Goal: Information Seeking & Learning: Learn about a topic

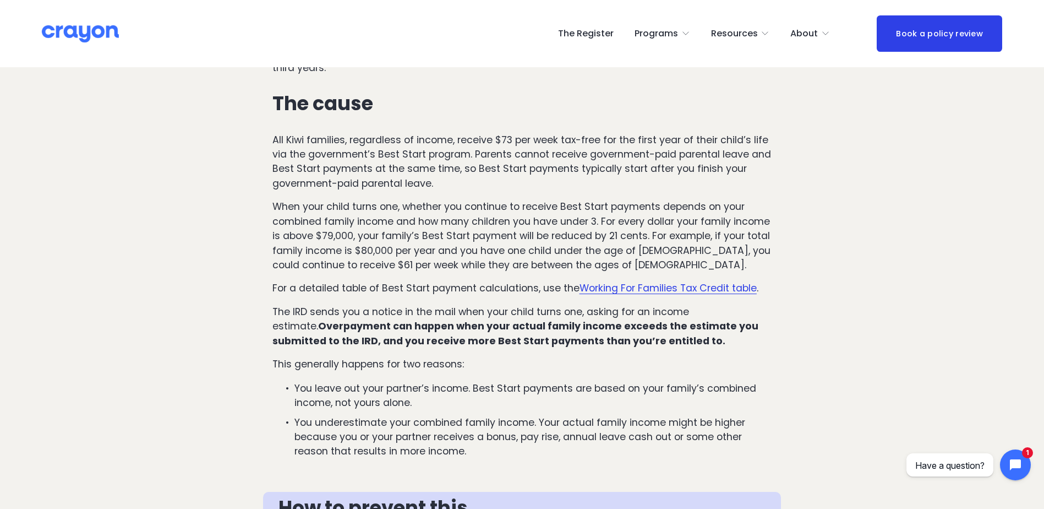
scroll to position [605, 0]
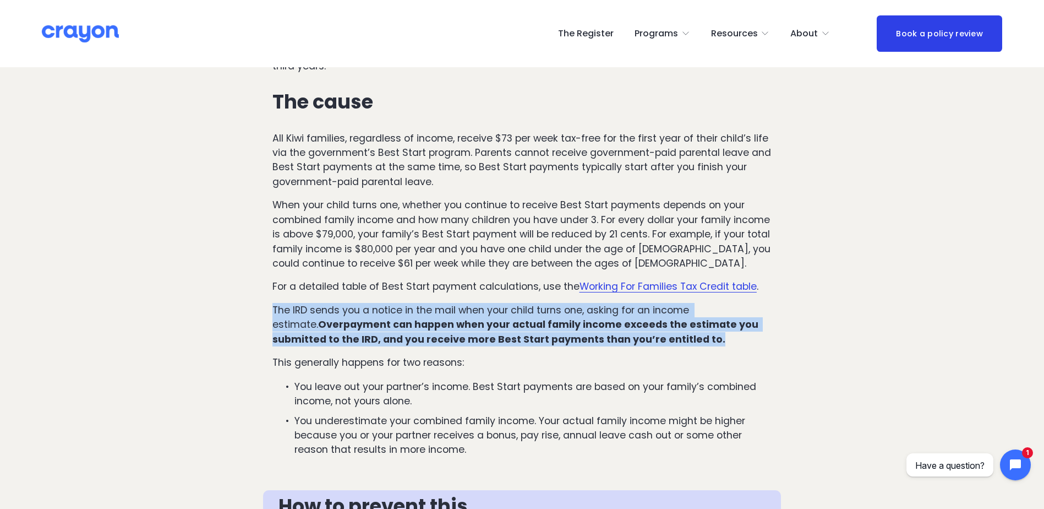
drag, startPoint x: 487, startPoint y: 334, endPoint x: 241, endPoint y: 308, distance: 247.4
drag, startPoint x: 241, startPoint y: 308, endPoint x: 371, endPoint y: 323, distance: 130.8
click at [371, 323] on strong "Overpayment can happen when your actual family income exceeds the estimate you …" at bounding box center [516, 332] width 488 height 28
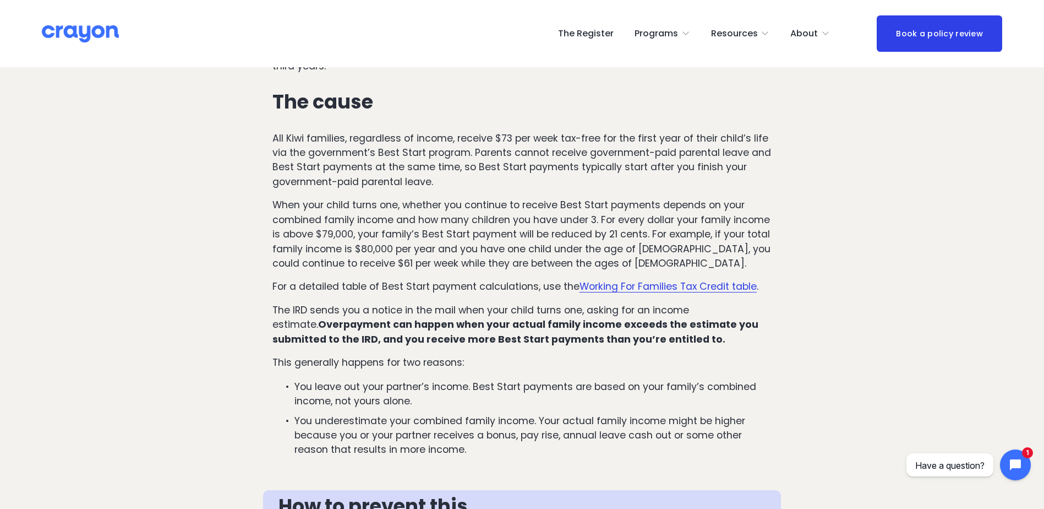
click at [378, 283] on p "For a detailed table of Best Start payment calculations, use the Working For Fa…" at bounding box center [522, 286] width 500 height 14
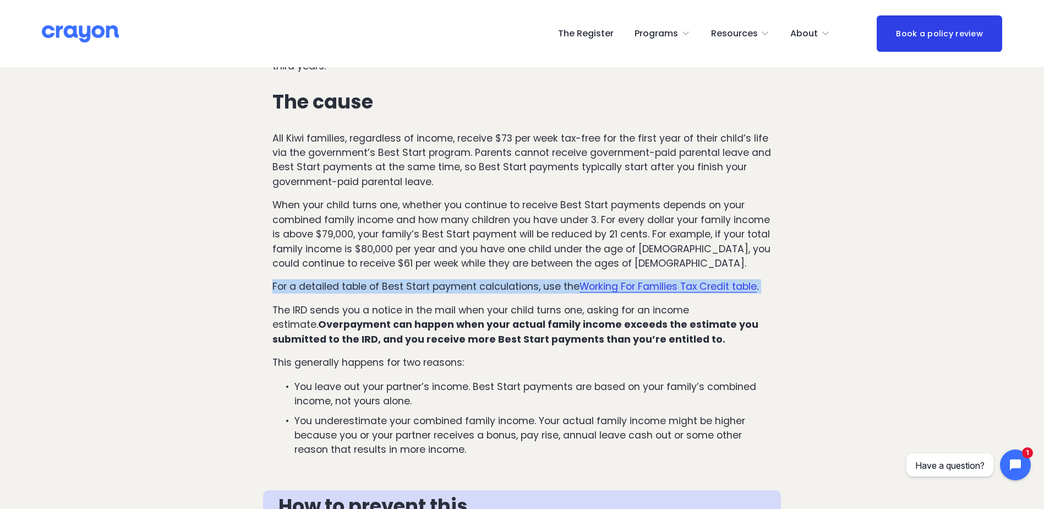
click at [378, 283] on p "For a detailed table of Best Start payment calculations, use the Working For Fa…" at bounding box center [522, 286] width 500 height 14
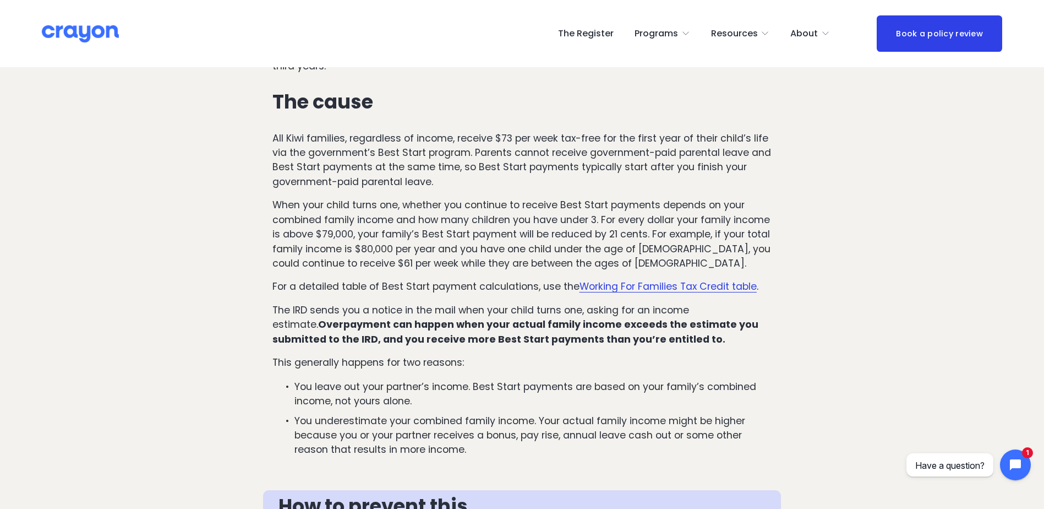
drag, startPoint x: 378, startPoint y: 283, endPoint x: 308, endPoint y: 206, distance: 104.1
click at [308, 206] on p "When your child turns one, whether you continue to receive Best Start payments …" at bounding box center [522, 234] width 500 height 73
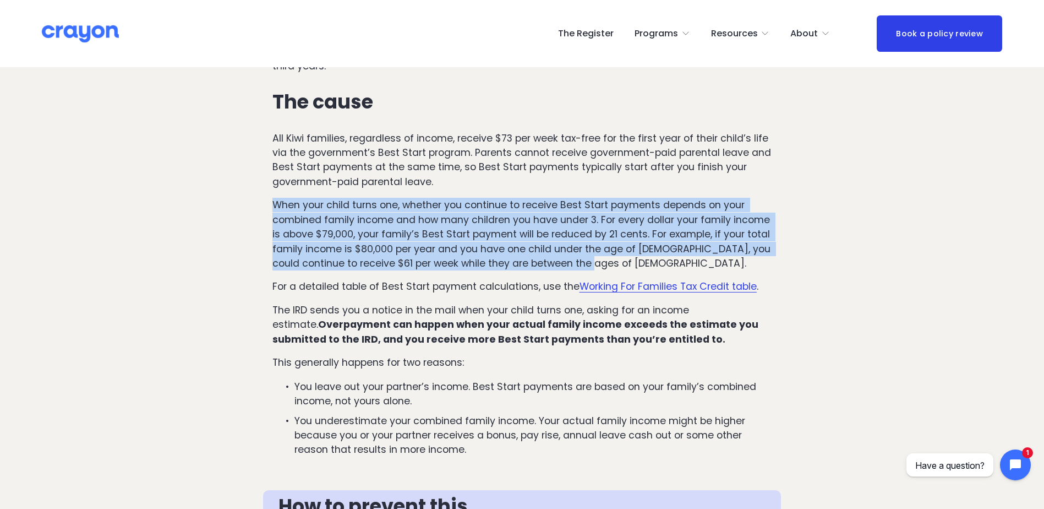
drag, startPoint x: 223, startPoint y: 201, endPoint x: 666, endPoint y: 261, distance: 446.5
click at [666, 261] on p "When your child turns one, whether you continue to receive Best Start payments …" at bounding box center [522, 234] width 500 height 73
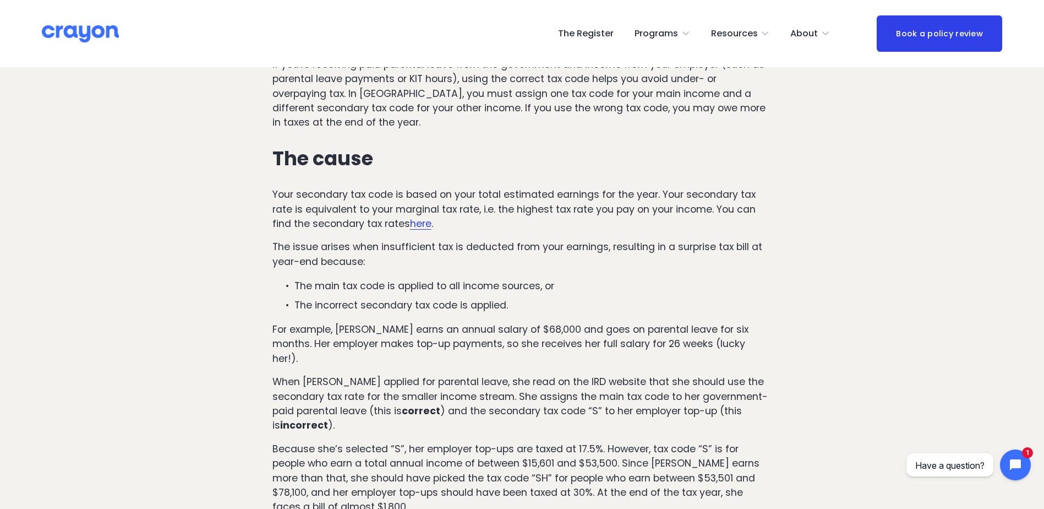
scroll to position [1376, 0]
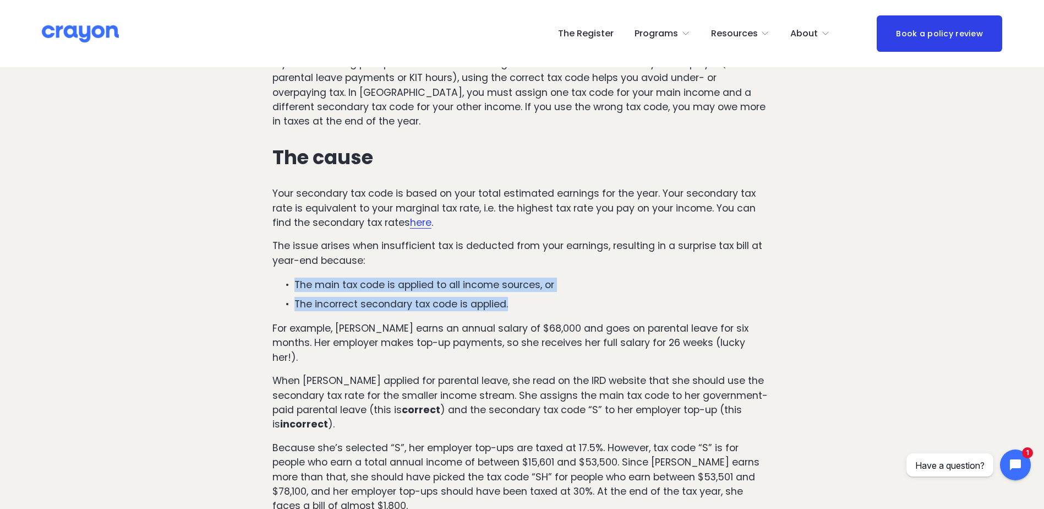
drag, startPoint x: 680, startPoint y: 307, endPoint x: 691, endPoint y: 261, distance: 46.4
click at [691, 261] on div "Issue #2: You’ve underpaid tax on your earnings during parental leave Paid pare…" at bounding box center [522, 270] width 500 height 649
drag, startPoint x: 691, startPoint y: 261, endPoint x: 678, endPoint y: 269, distance: 14.5
click at [682, 269] on div "Issue #2: You’ve underpaid tax on your earnings during parental leave Paid pare…" at bounding box center [522, 270] width 500 height 649
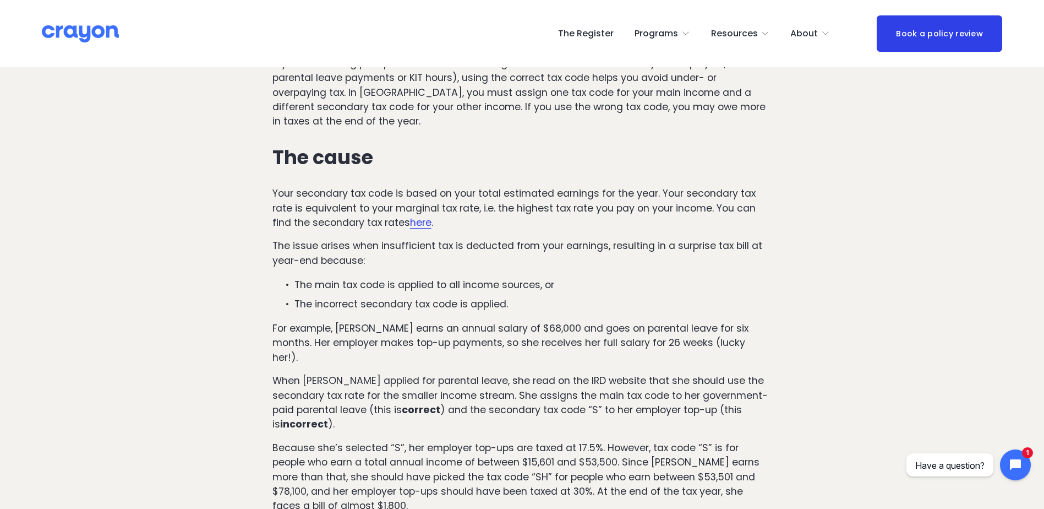
drag, startPoint x: 651, startPoint y: 270, endPoint x: 649, endPoint y: 303, distance: 33.6
click at [649, 303] on div "Issue #2: You’ve underpaid tax on your earnings during parental leave Paid pare…" at bounding box center [522, 270] width 500 height 649
click at [649, 303] on p "The incorrect secondary tax code is applied." at bounding box center [533, 304] width 478 height 14
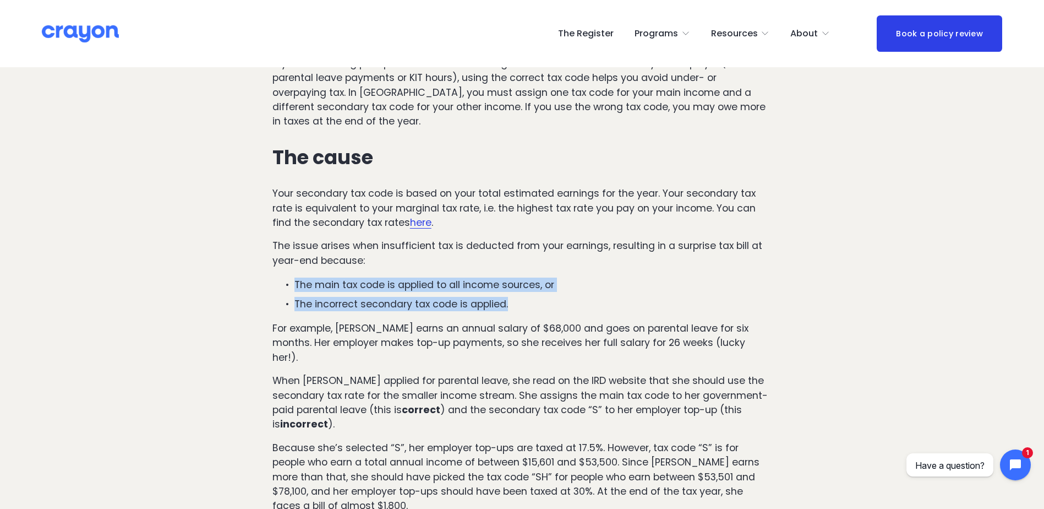
drag, startPoint x: 642, startPoint y: 303, endPoint x: 643, endPoint y: 262, distance: 40.7
click at [643, 262] on div "Issue #2: You’ve underpaid tax on your earnings during parental leave Paid pare…" at bounding box center [522, 270] width 500 height 649
drag, startPoint x: 643, startPoint y: 262, endPoint x: 614, endPoint y: 269, distance: 29.5
click at [614, 269] on div "Issue #2: You’ve underpaid tax on your earnings during parental leave Paid pare…" at bounding box center [522, 270] width 500 height 649
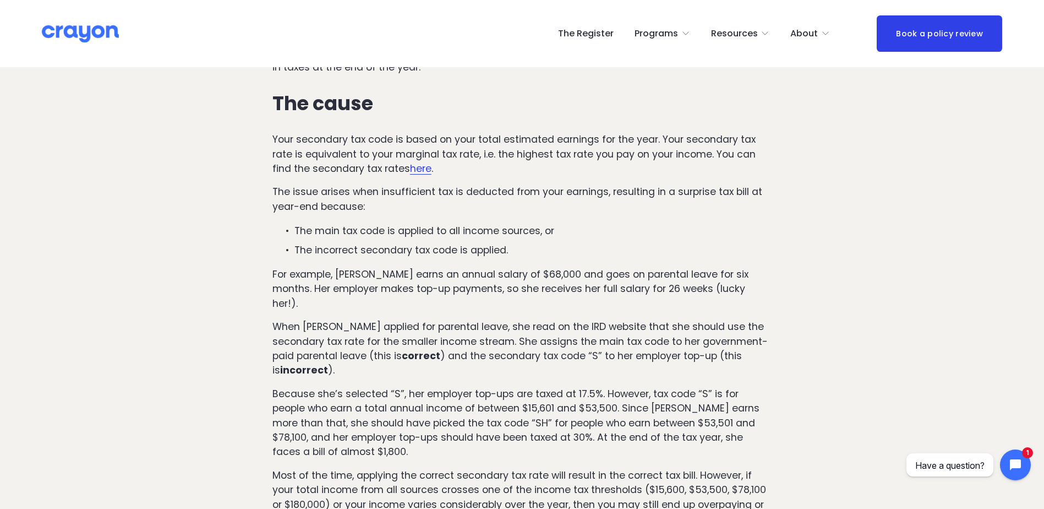
scroll to position [1431, 0]
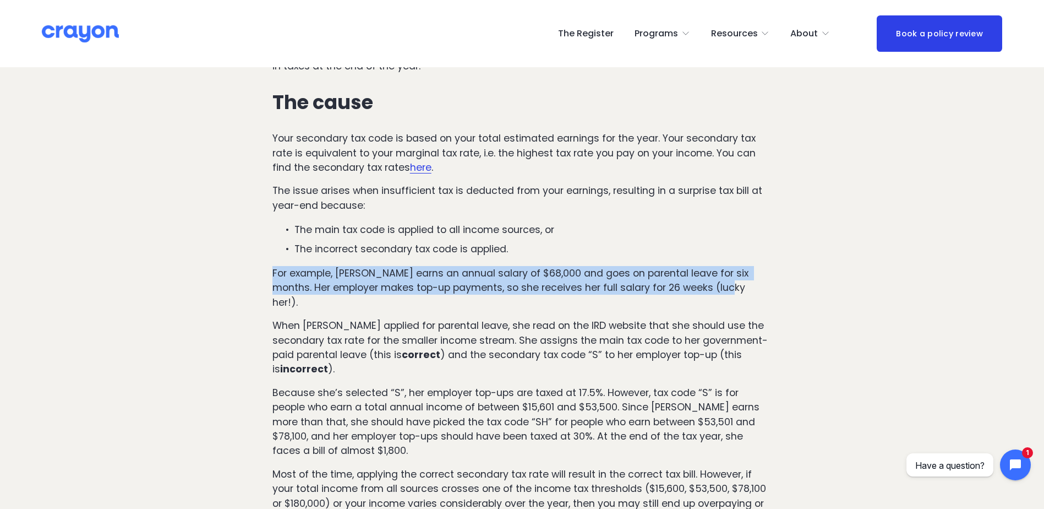
drag, startPoint x: 654, startPoint y: 256, endPoint x: 730, endPoint y: 285, distance: 80.6
click at [730, 285] on div "Issue #2: You’ve underpaid tax on your earnings during parental leave Paid pare…" at bounding box center [522, 214] width 500 height 649
click at [730, 285] on p "For example, [PERSON_NAME] earns an annual salary of $68,000 and goes on parent…" at bounding box center [522, 287] width 500 height 43
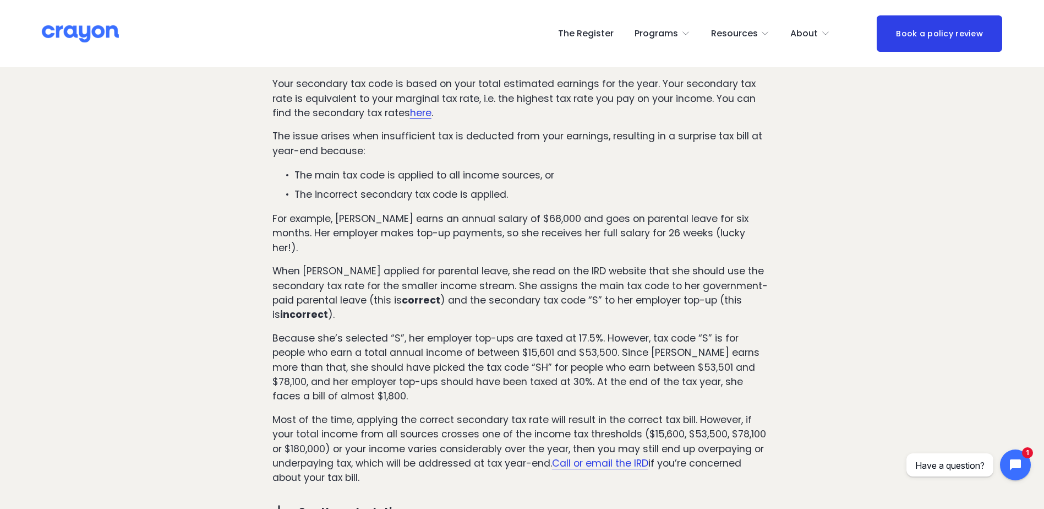
scroll to position [1486, 0]
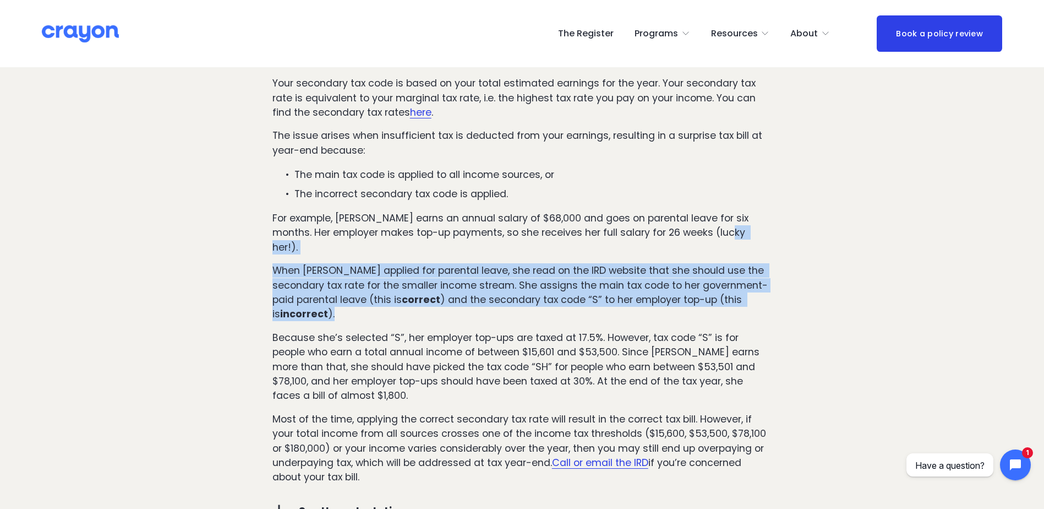
drag, startPoint x: 679, startPoint y: 300, endPoint x: 713, endPoint y: 239, distance: 69.7
click at [713, 239] on div "Issue #2: You’ve underpaid tax on your earnings during parental leave Paid pare…" at bounding box center [522, 159] width 500 height 649
drag, startPoint x: 713, startPoint y: 239, endPoint x: 624, endPoint y: 273, distance: 94.9
click at [624, 273] on p "When [PERSON_NAME] applied for parental leave, she read on the IRD website that…" at bounding box center [522, 292] width 500 height 58
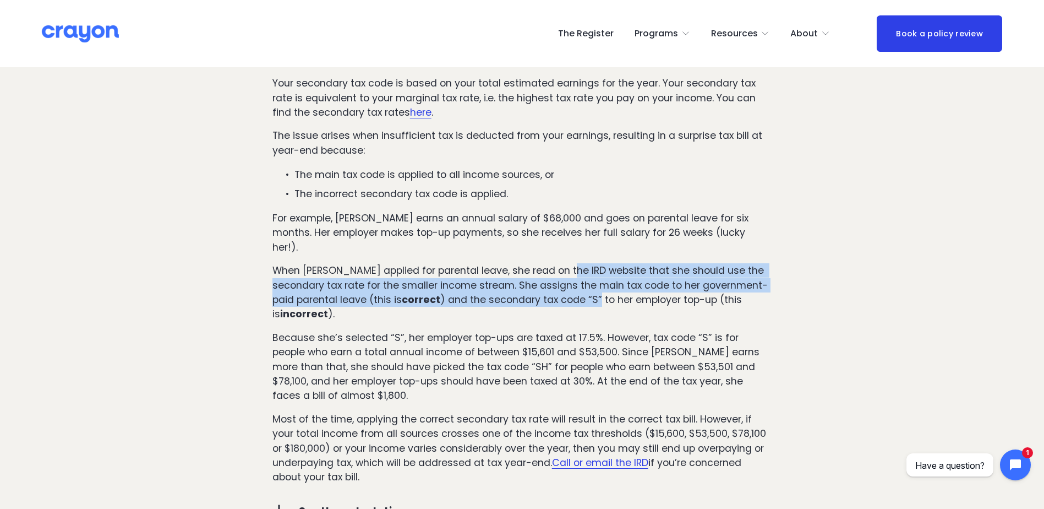
drag, startPoint x: 574, startPoint y: 292, endPoint x: 570, endPoint y: 262, distance: 30.5
click at [570, 263] on p "When [PERSON_NAME] applied for parental leave, she read on the IRD website that…" at bounding box center [522, 292] width 500 height 58
drag, startPoint x: 570, startPoint y: 262, endPoint x: 568, endPoint y: 270, distance: 7.9
click at [568, 270] on p "When [PERSON_NAME] applied for parental leave, she read on the IRD website that…" at bounding box center [522, 292] width 500 height 58
drag, startPoint x: 553, startPoint y: 298, endPoint x: 568, endPoint y: 253, distance: 47.7
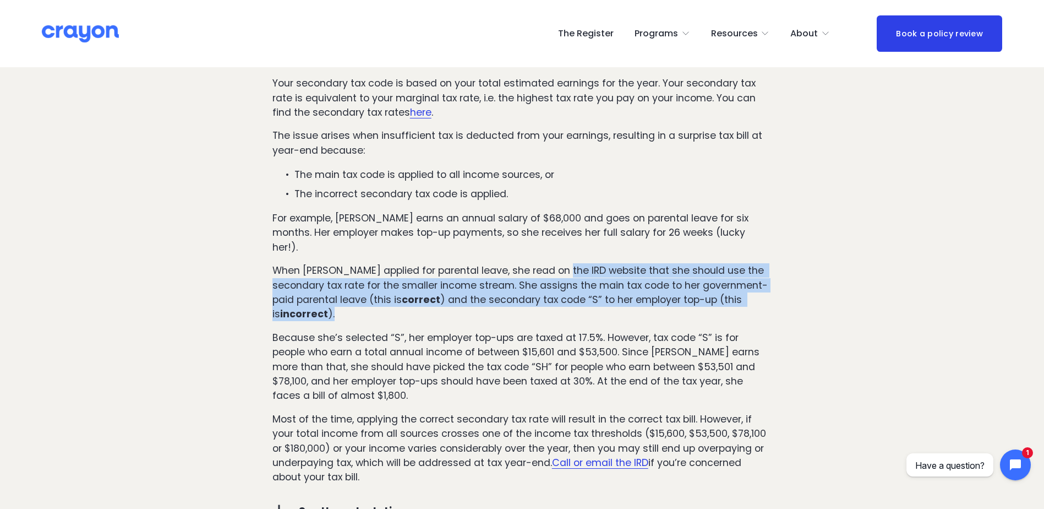
click at [568, 263] on p "When [PERSON_NAME] applied for parental leave, she read on the IRD website that…" at bounding box center [522, 292] width 500 height 58
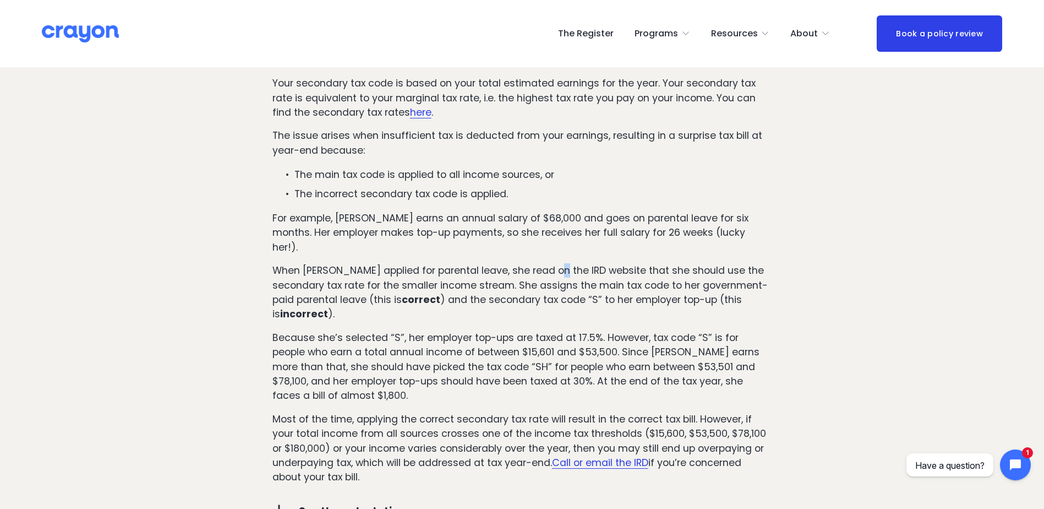
click at [554, 263] on p "When [PERSON_NAME] applied for parental leave, she read on the IRD website that…" at bounding box center [522, 292] width 500 height 58
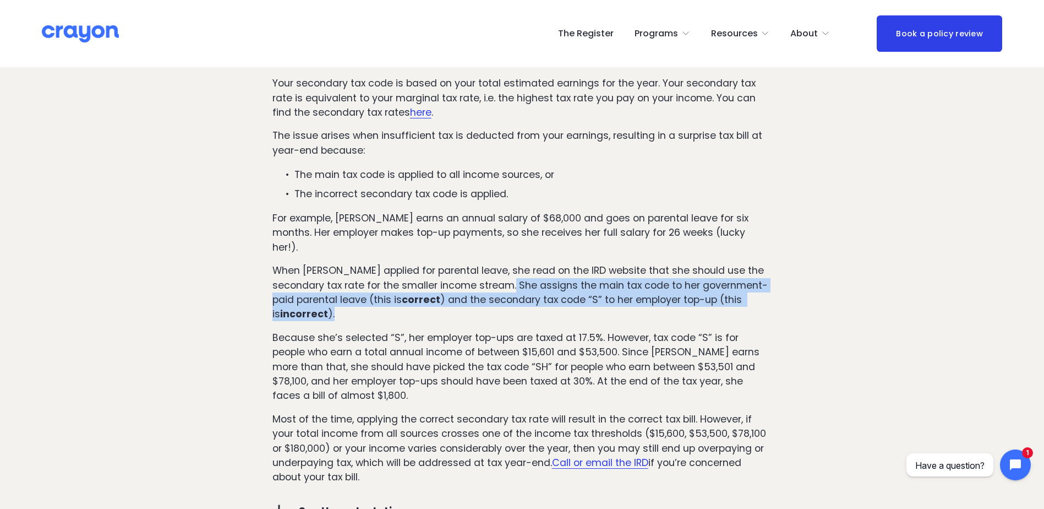
drag, startPoint x: 499, startPoint y: 296, endPoint x: 502, endPoint y: 278, distance: 17.9
click at [502, 278] on p "When [PERSON_NAME] applied for parental leave, she read on the IRD website that…" at bounding box center [522, 292] width 500 height 58
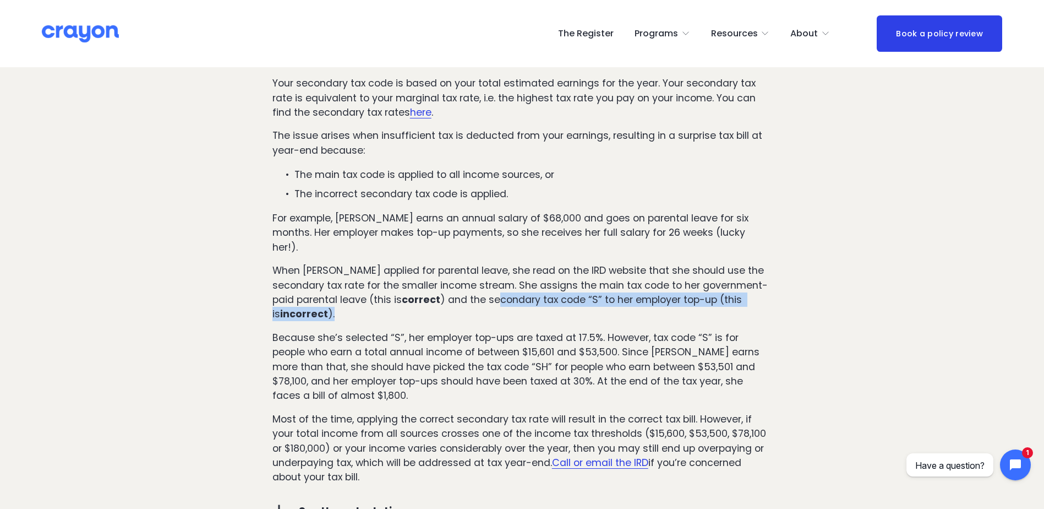
drag, startPoint x: 473, startPoint y: 281, endPoint x: 474, endPoint y: 302, distance: 21.5
click at [474, 302] on p "When [PERSON_NAME] applied for parental leave, she read on the IRD website that…" at bounding box center [522, 292] width 500 height 58
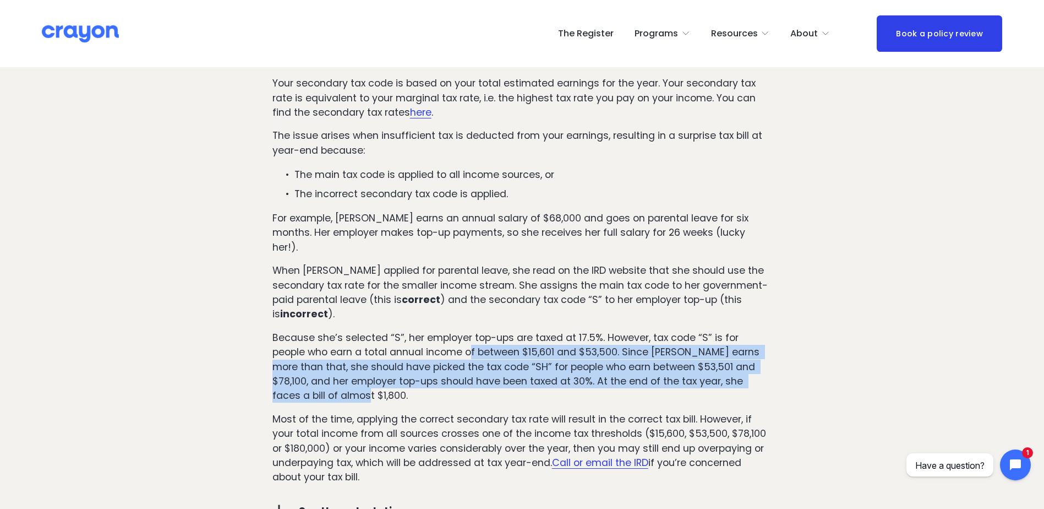
drag, startPoint x: 449, startPoint y: 380, endPoint x: 437, endPoint y: 335, distance: 46.1
click at [437, 335] on p "Because she’s selected “S”, her employer top-ups are taxed at 17.5%. However, t…" at bounding box center [522, 366] width 500 height 73
drag, startPoint x: 384, startPoint y: 334, endPoint x: 391, endPoint y: 375, distance: 42.4
click at [391, 375] on p "Because she’s selected “S”, her employer top-ups are taxed at 17.5%. However, t…" at bounding box center [522, 366] width 500 height 73
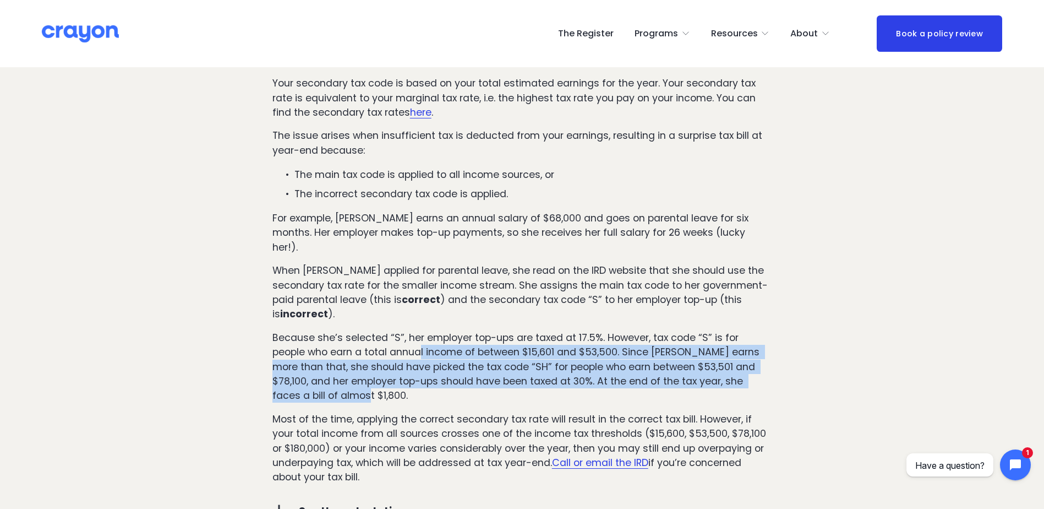
click at [391, 375] on p "Because she’s selected “S”, her employer top-ups are taxed at 17.5%. However, t…" at bounding box center [522, 366] width 500 height 73
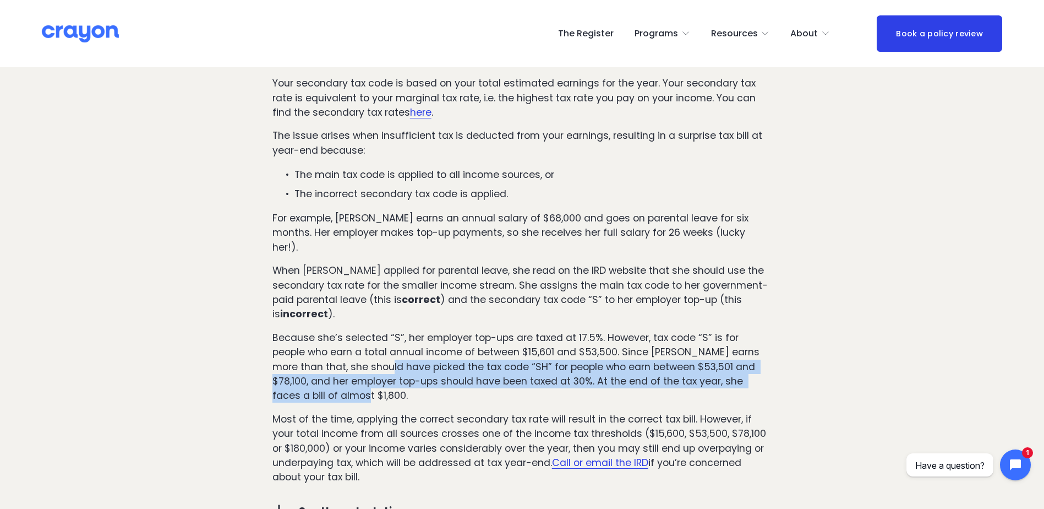
drag, startPoint x: 367, startPoint y: 377, endPoint x: 338, endPoint y: 348, distance: 40.5
click at [338, 348] on p "Because she’s selected “S”, her employer top-ups are taxed at 17.5%. However, t…" at bounding box center [522, 366] width 500 height 73
drag, startPoint x: 310, startPoint y: 356, endPoint x: 325, endPoint y: 378, distance: 26.1
click at [325, 378] on p "Because she’s selected “S”, her employer top-ups are taxed at 17.5%. However, t…" at bounding box center [522, 366] width 500 height 73
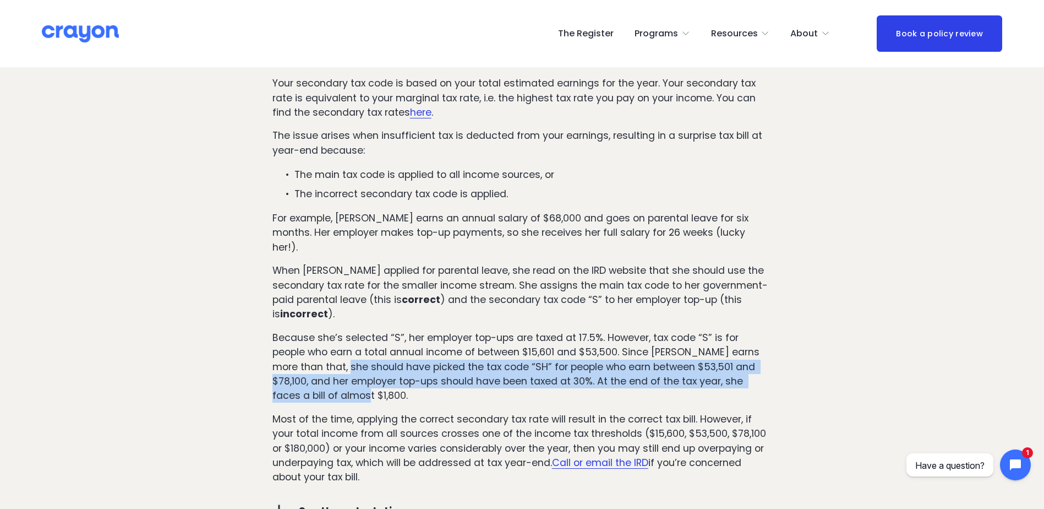
click at [325, 378] on p "Because she’s selected “S”, her employer top-ups are taxed at 17.5%. However, t…" at bounding box center [522, 366] width 500 height 73
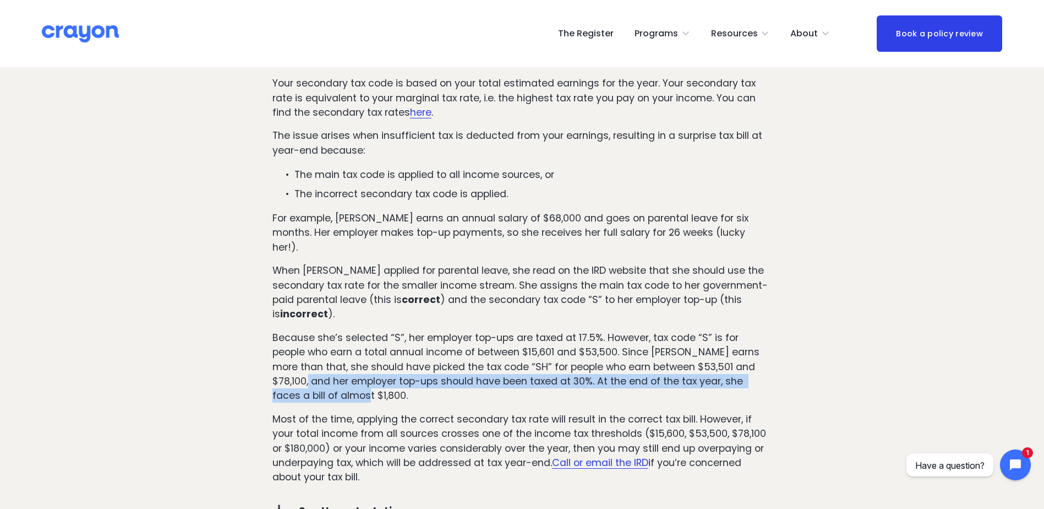
drag, startPoint x: 315, startPoint y: 380, endPoint x: 267, endPoint y: 362, distance: 50.9
click at [267, 362] on div "Issue #2: You’ve underpaid tax on your earnings during parental leave Paid pare…" at bounding box center [522, 160] width 518 height 668
click at [267, 361] on div "Issue #2: You’ve underpaid tax on your earnings during parental leave Paid pare…" at bounding box center [522, 160] width 518 height 668
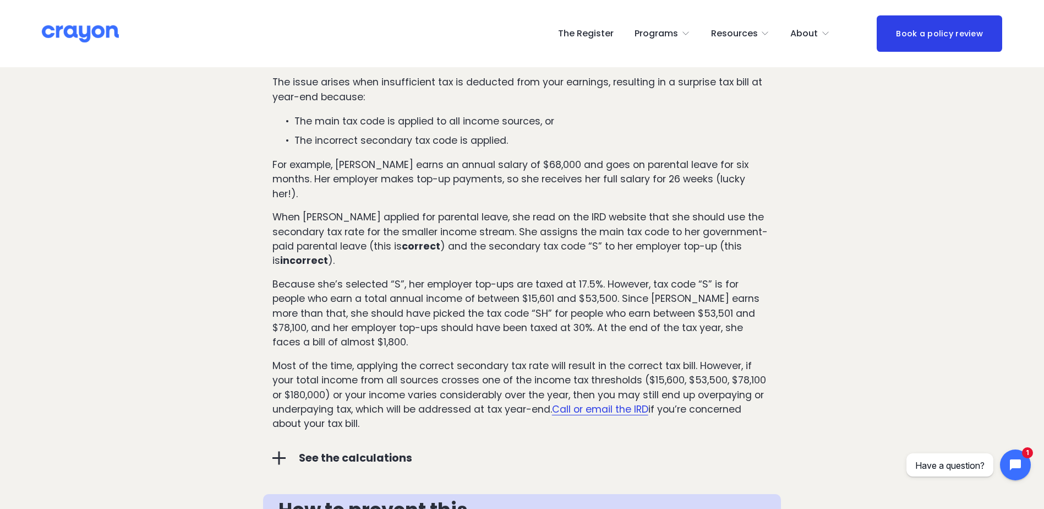
scroll to position [1541, 0]
drag, startPoint x: 409, startPoint y: 404, endPoint x: 398, endPoint y: 330, distance: 74.6
click at [398, 330] on div "Issue #2: You’ve underpaid tax on your earnings during parental leave Paid pare…" at bounding box center [522, 104] width 500 height 649
click at [398, 330] on p "Because she’s selected “S”, her employer top-ups are taxed at 17.5%. However, t…" at bounding box center [522, 311] width 500 height 73
drag, startPoint x: 380, startPoint y: 334, endPoint x: 399, endPoint y: 407, distance: 75.0
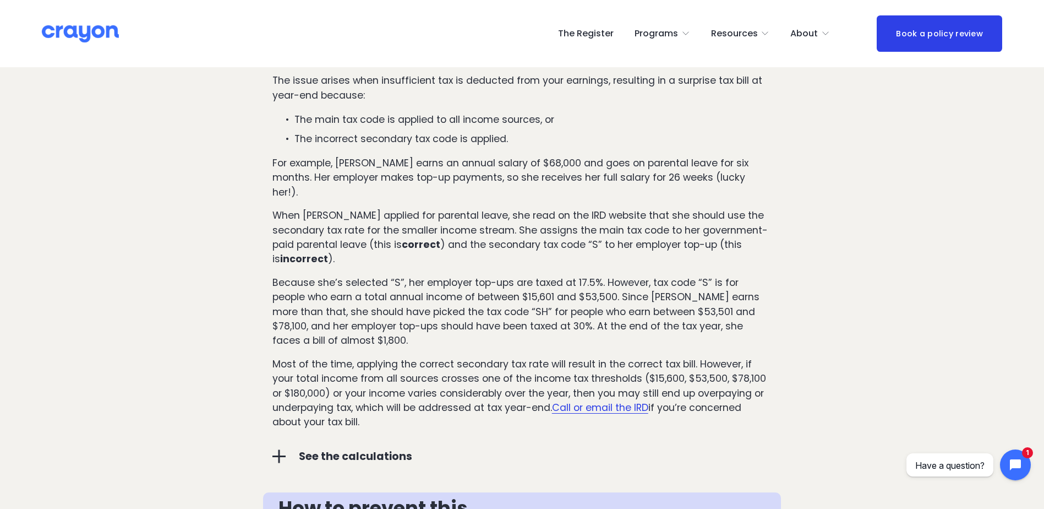
click at [399, 407] on div "Issue #2: You’ve underpaid tax on your earnings during parental leave Paid pare…" at bounding box center [522, 104] width 500 height 649
click at [398, 407] on p "Most of the time, applying the correct secondary tax rate will result in the co…" at bounding box center [522, 393] width 500 height 73
drag, startPoint x: 354, startPoint y: 393, endPoint x: 334, endPoint y: 325, distance: 70.8
click at [334, 325] on div "Issue #2: You’ve underpaid tax on your earnings during parental leave Paid pare…" at bounding box center [522, 104] width 500 height 649
click at [334, 325] on p "Because she’s selected “S”, her employer top-ups are taxed at 17.5%. However, t…" at bounding box center [522, 311] width 500 height 73
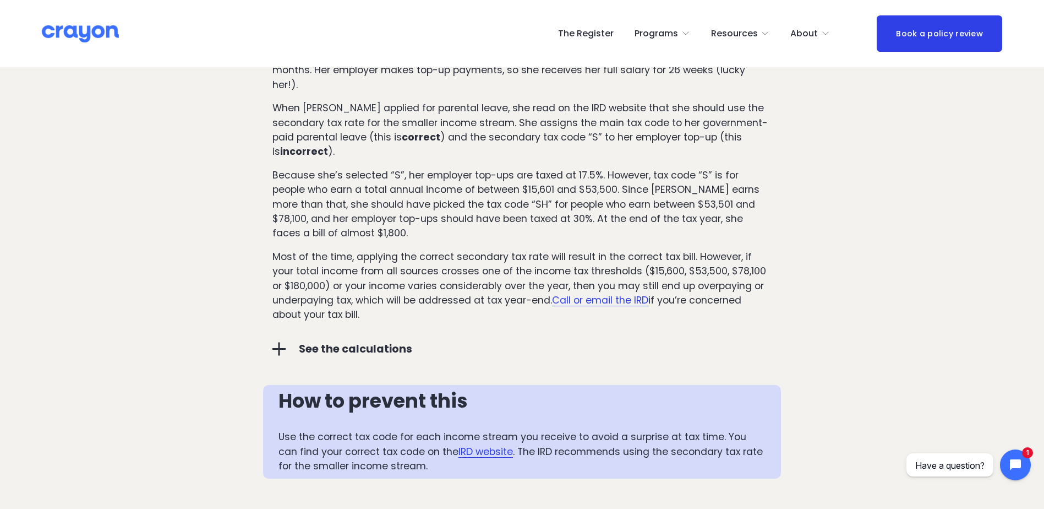
scroll to position [1651, 0]
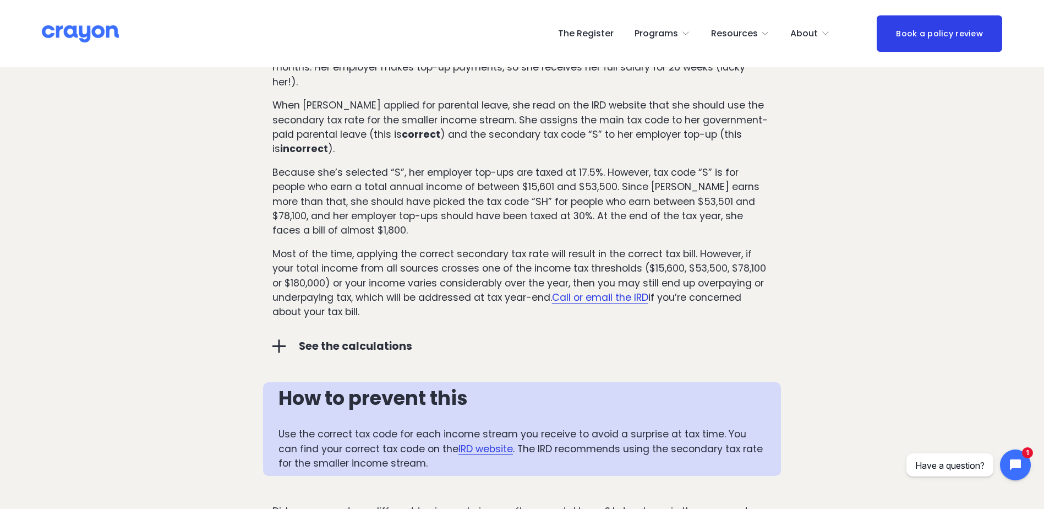
drag, startPoint x: 369, startPoint y: 299, endPoint x: 261, endPoint y: 239, distance: 123.2
drag, startPoint x: 261, startPoint y: 239, endPoint x: 284, endPoint y: 243, distance: 23.4
click at [284, 247] on p "Most of the time, applying the correct secondary tax rate will result in the co…" at bounding box center [522, 283] width 500 height 73
drag, startPoint x: 299, startPoint y: 239, endPoint x: 293, endPoint y: 242, distance: 6.4
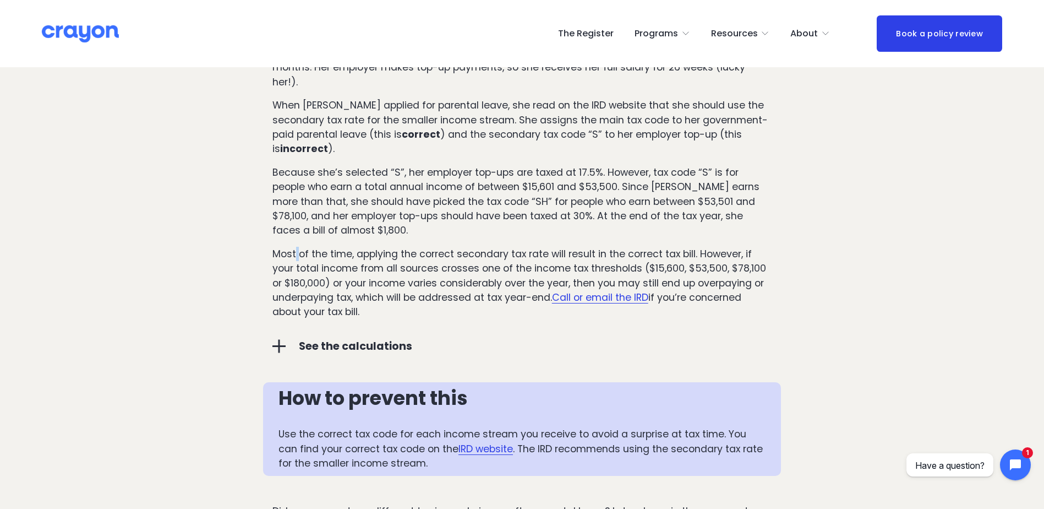
click at [294, 247] on p "Most of the time, applying the correct secondary tax rate will result in the co…" at bounding box center [522, 283] width 500 height 73
drag, startPoint x: 293, startPoint y: 244, endPoint x: 280, endPoint y: 259, distance: 19.9
click at [293, 247] on p "Most of the time, applying the correct secondary tax rate will result in the co…" at bounding box center [522, 283] width 500 height 73
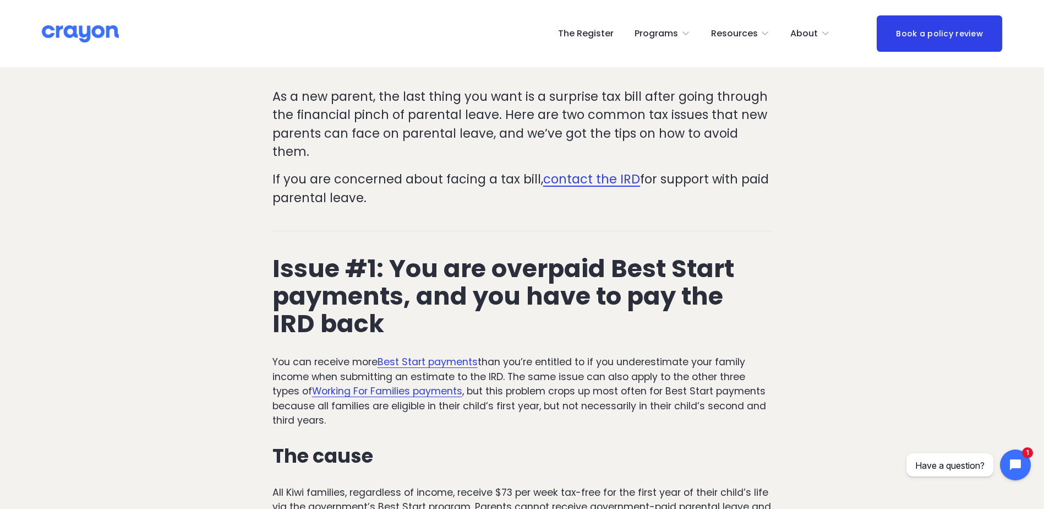
scroll to position [0, 0]
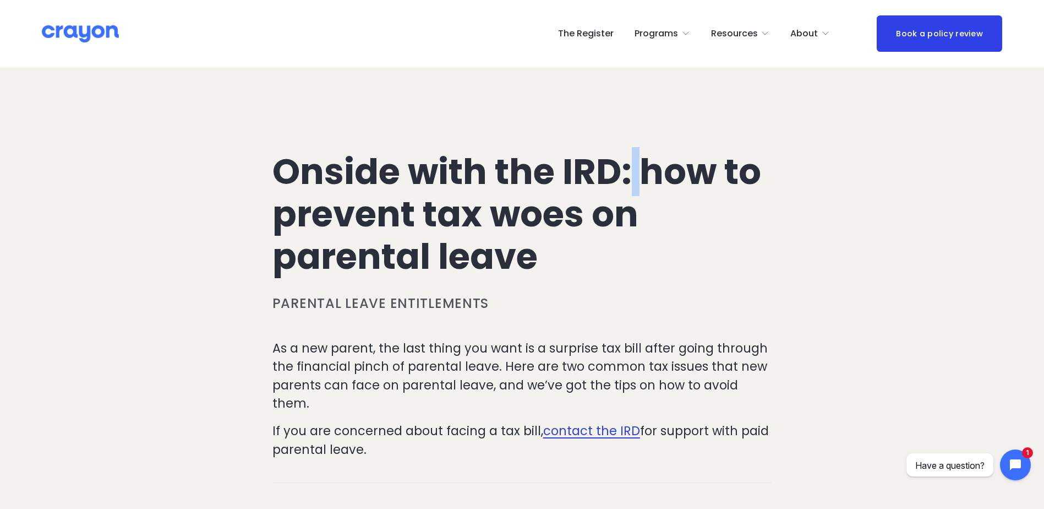
drag, startPoint x: 630, startPoint y: 171, endPoint x: 637, endPoint y: 170, distance: 6.6
click at [637, 170] on h1 "Onside with the IRD: how to prevent tax woes on parental leave" at bounding box center [522, 214] width 500 height 127
drag, startPoint x: 634, startPoint y: 170, endPoint x: 629, endPoint y: 177, distance: 8.3
click at [629, 177] on h1 "Onside with the IRD: how to prevent tax woes on parental leave" at bounding box center [522, 214] width 500 height 127
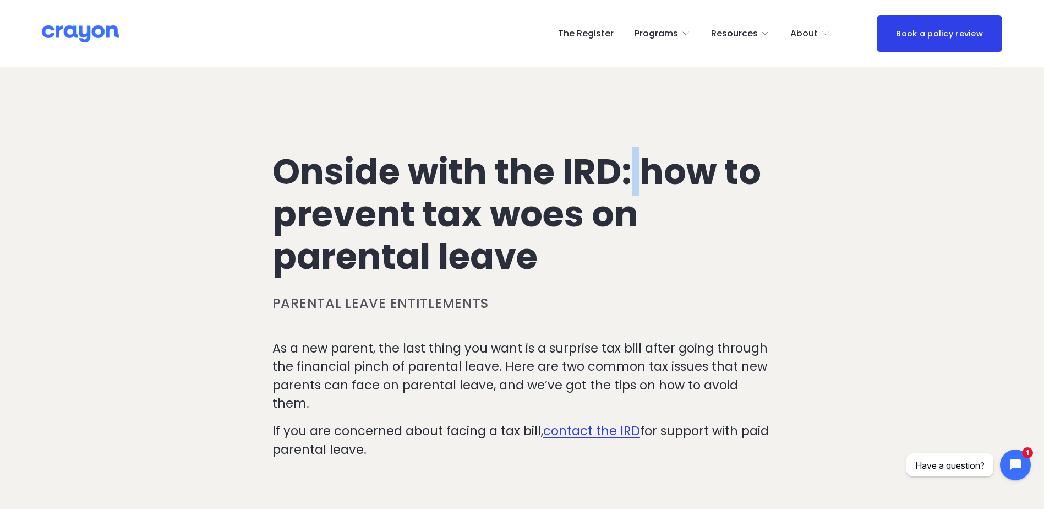
click at [629, 177] on h1 "Onside with the IRD: how to prevent tax woes on parental leave" at bounding box center [522, 214] width 500 height 127
drag, startPoint x: 559, startPoint y: 169, endPoint x: 550, endPoint y: 170, distance: 8.8
click at [550, 170] on h1 "Onside with the IRD: how to prevent tax woes on parental leave" at bounding box center [522, 214] width 500 height 127
drag, startPoint x: 495, startPoint y: 174, endPoint x: 474, endPoint y: 171, distance: 21.2
click at [482, 171] on h1 "Onside with the IRD: how to prevent tax woes on parental leave" at bounding box center [522, 214] width 500 height 127
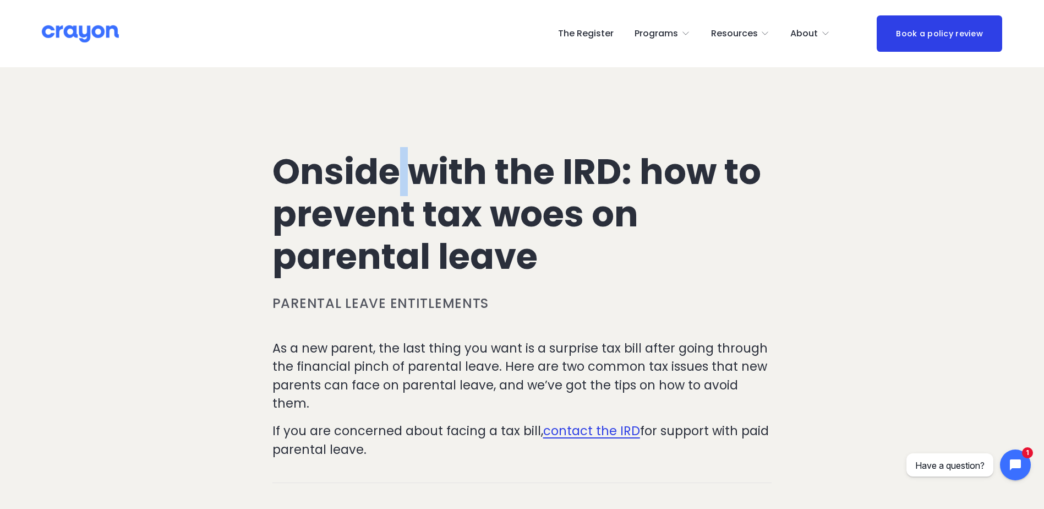
click at [404, 173] on h1 "Onside with the IRD: how to prevent tax woes on parental leave" at bounding box center [522, 214] width 500 height 127
drag, startPoint x: 420, startPoint y: 204, endPoint x: 417, endPoint y: 216, distance: 12.5
click at [417, 216] on h1 "Onside with the IRD: how to prevent tax woes on parental leave" at bounding box center [522, 214] width 500 height 127
click at [489, 217] on h1 "Onside with the IRD: how to prevent tax woes on parental leave" at bounding box center [522, 214] width 500 height 127
click at [434, 256] on h1 "Onside with the IRD: how to prevent tax woes on parental leave" at bounding box center [522, 214] width 500 height 127
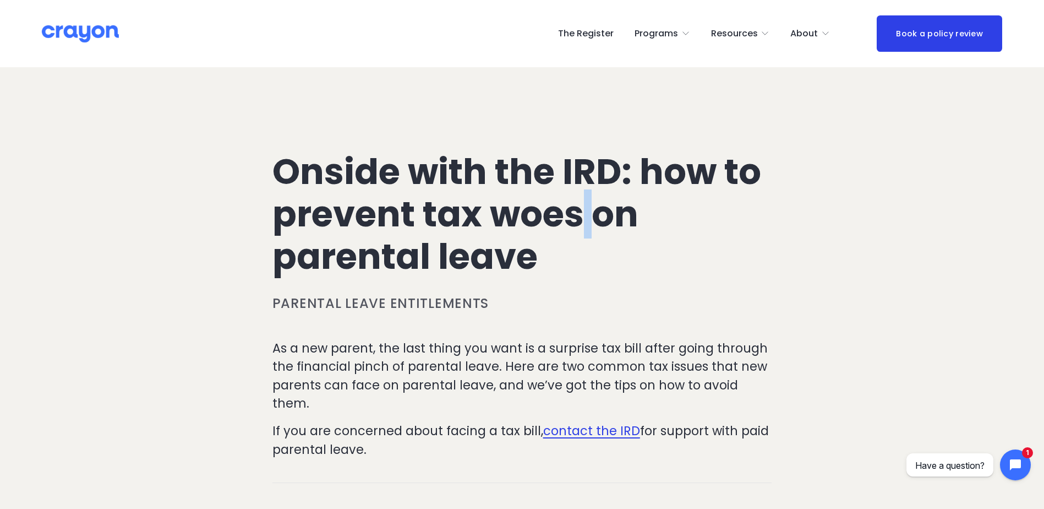
click at [589, 212] on h1 "Onside with the IRD: how to prevent tax woes on parental leave" at bounding box center [522, 214] width 500 height 127
click at [635, 173] on h1 "Onside with the IRD: how to prevent tax woes on parental leave" at bounding box center [522, 214] width 500 height 127
drag, startPoint x: 714, startPoint y: 170, endPoint x: 721, endPoint y: 172, distance: 7.5
click at [721, 172] on h1 "Onside with the IRD: how to prevent tax woes on parental leave" at bounding box center [522, 214] width 500 height 127
click at [637, 179] on h1 "Onside with the IRD: how to prevent tax woes on parental leave" at bounding box center [522, 214] width 500 height 127
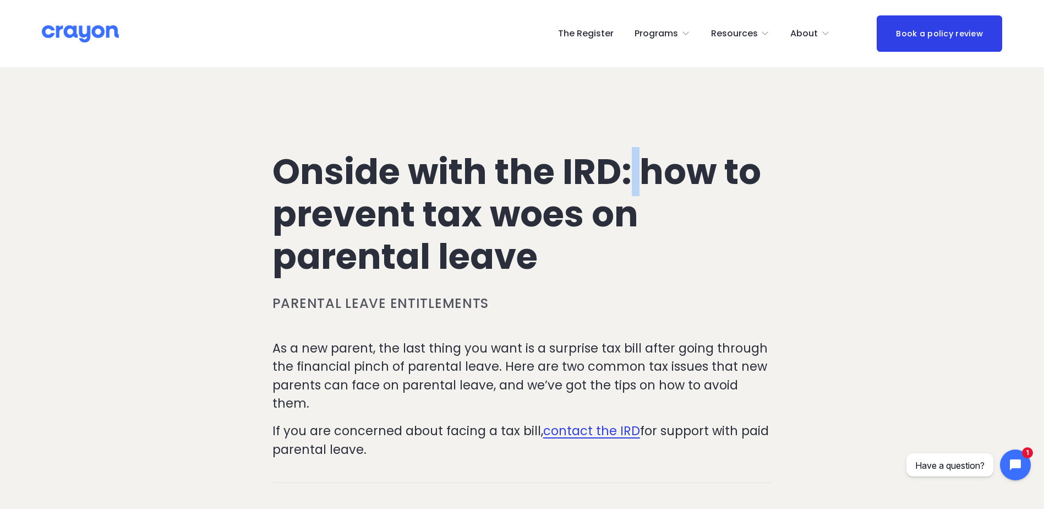
click at [636, 180] on h1 "Onside with the IRD: how to prevent tax woes on parental leave" at bounding box center [522, 214] width 500 height 127
